Goal: Check status: Check status

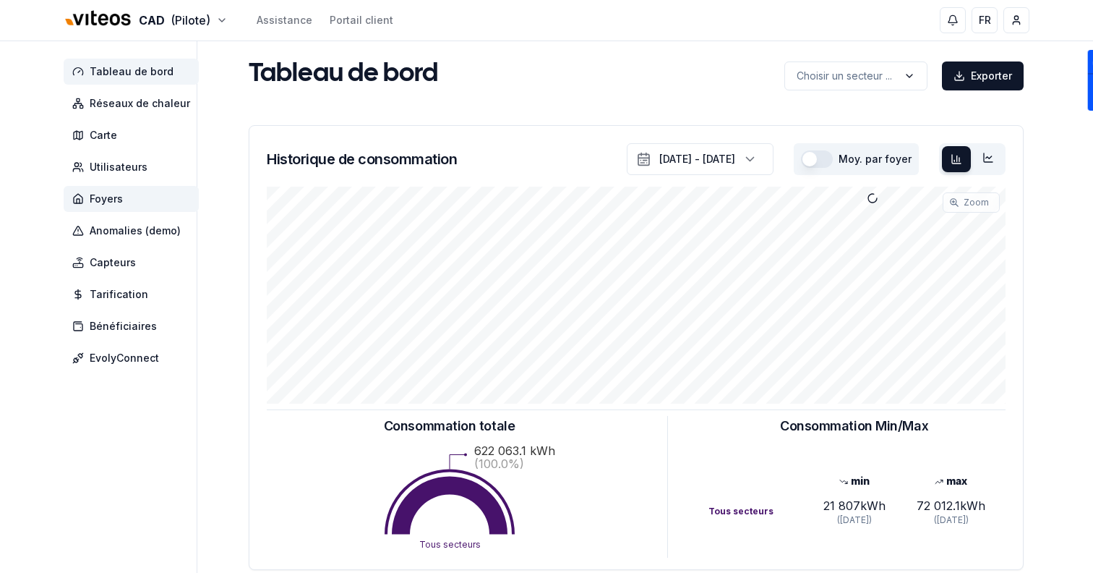
click at [120, 207] on span "Foyers" at bounding box center [131, 199] width 135 height 26
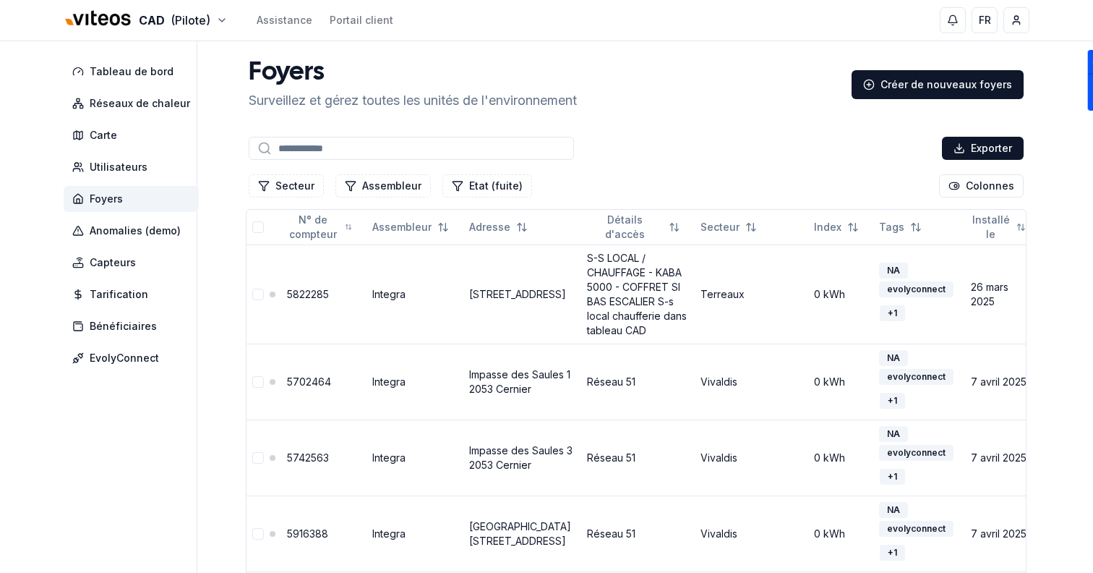
click at [286, 142] on input at bounding box center [411, 148] width 325 height 23
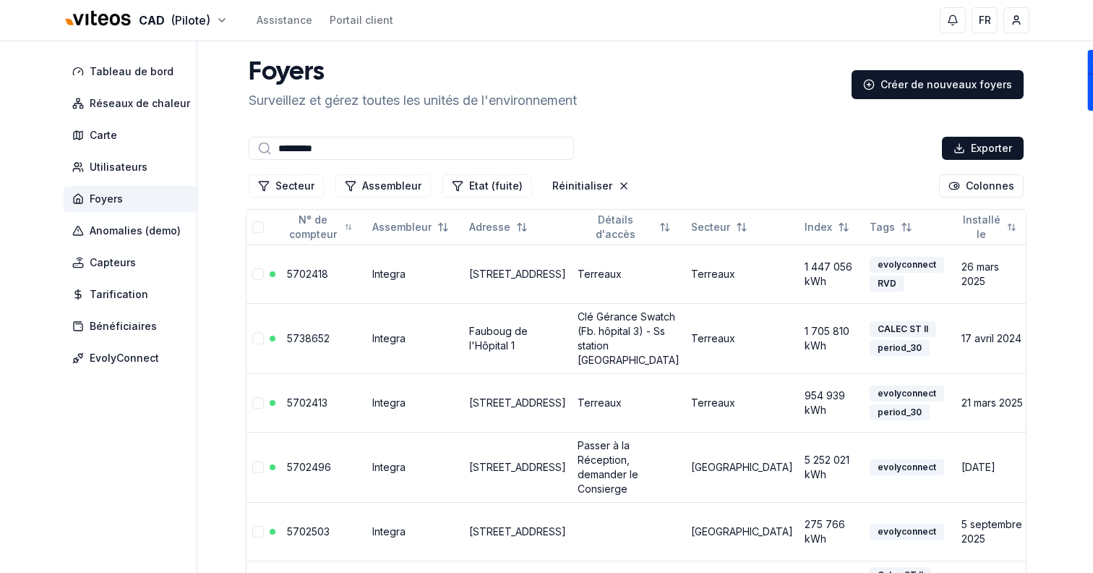
type input "**********"
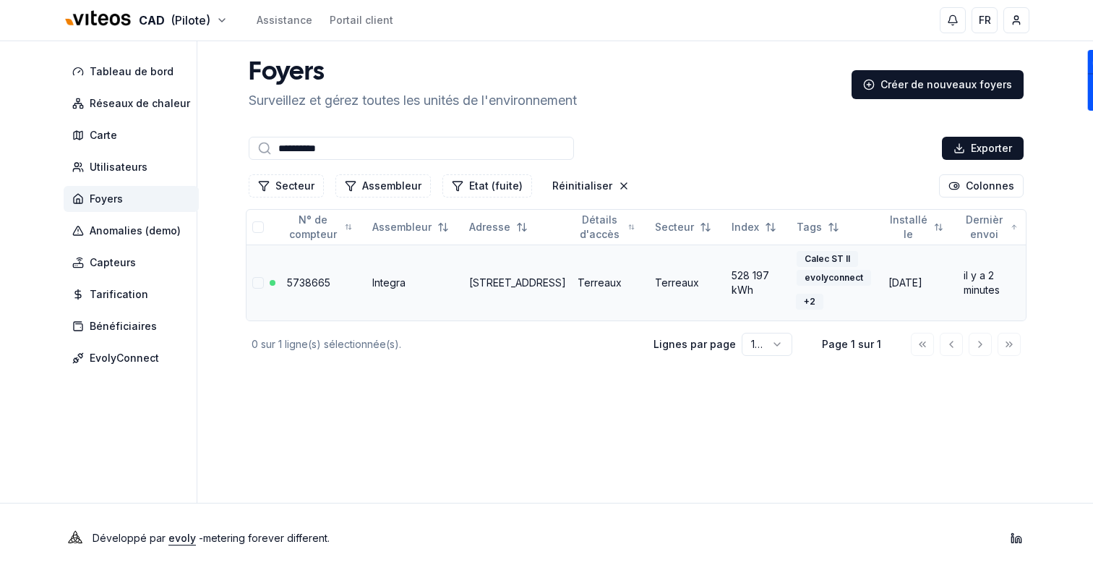
click at [506, 277] on link "Rue des Terreaux 9, 2000 Neuchâtel" at bounding box center [517, 282] width 97 height 12
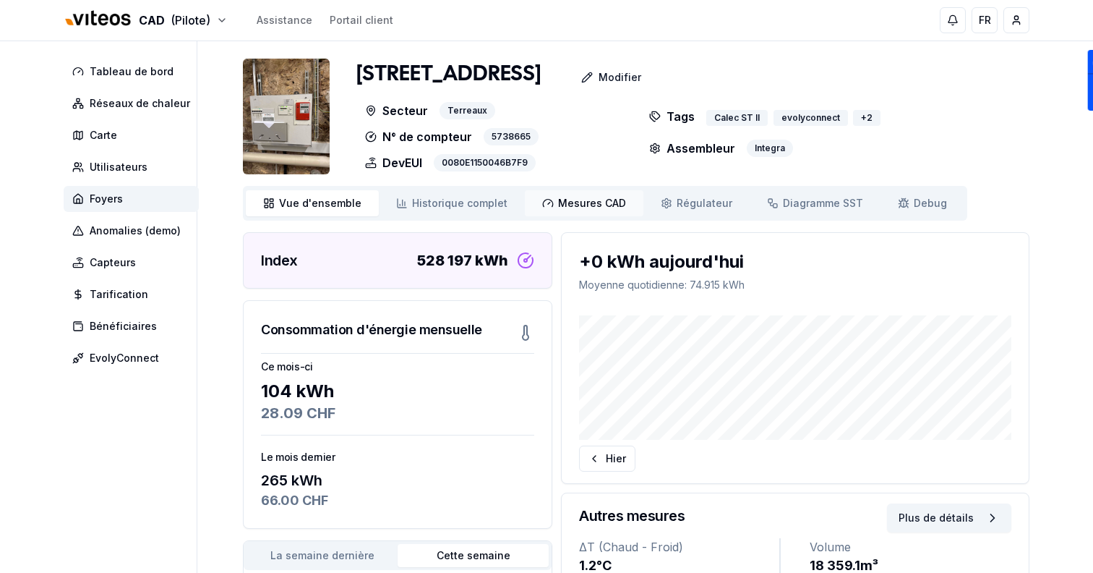
click at [581, 215] on link "Mesures CAD Mes. CAD" at bounding box center [584, 203] width 119 height 26
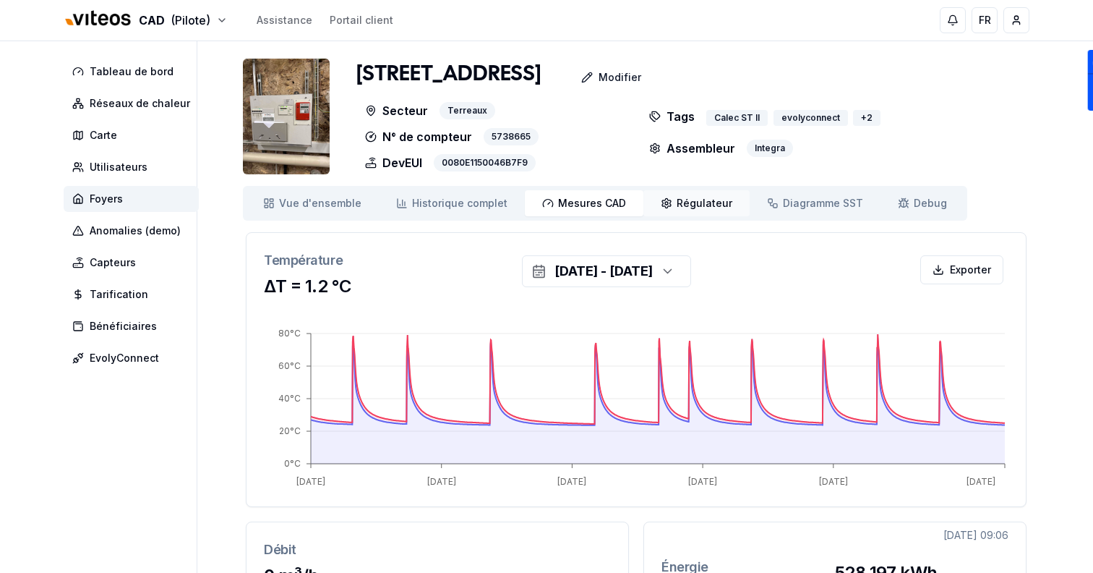
click at [683, 215] on link "Régulateur Régulateur" at bounding box center [696, 203] width 106 height 26
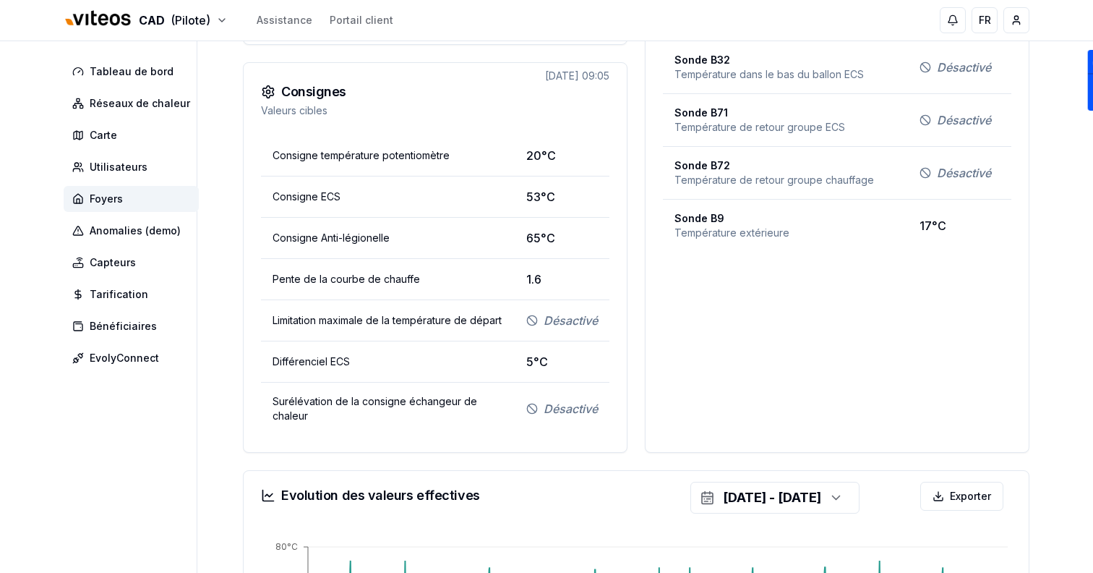
scroll to position [474, 0]
click at [541, 194] on span "53°C" at bounding box center [540, 197] width 29 height 17
